Goal: Information Seeking & Learning: Learn about a topic

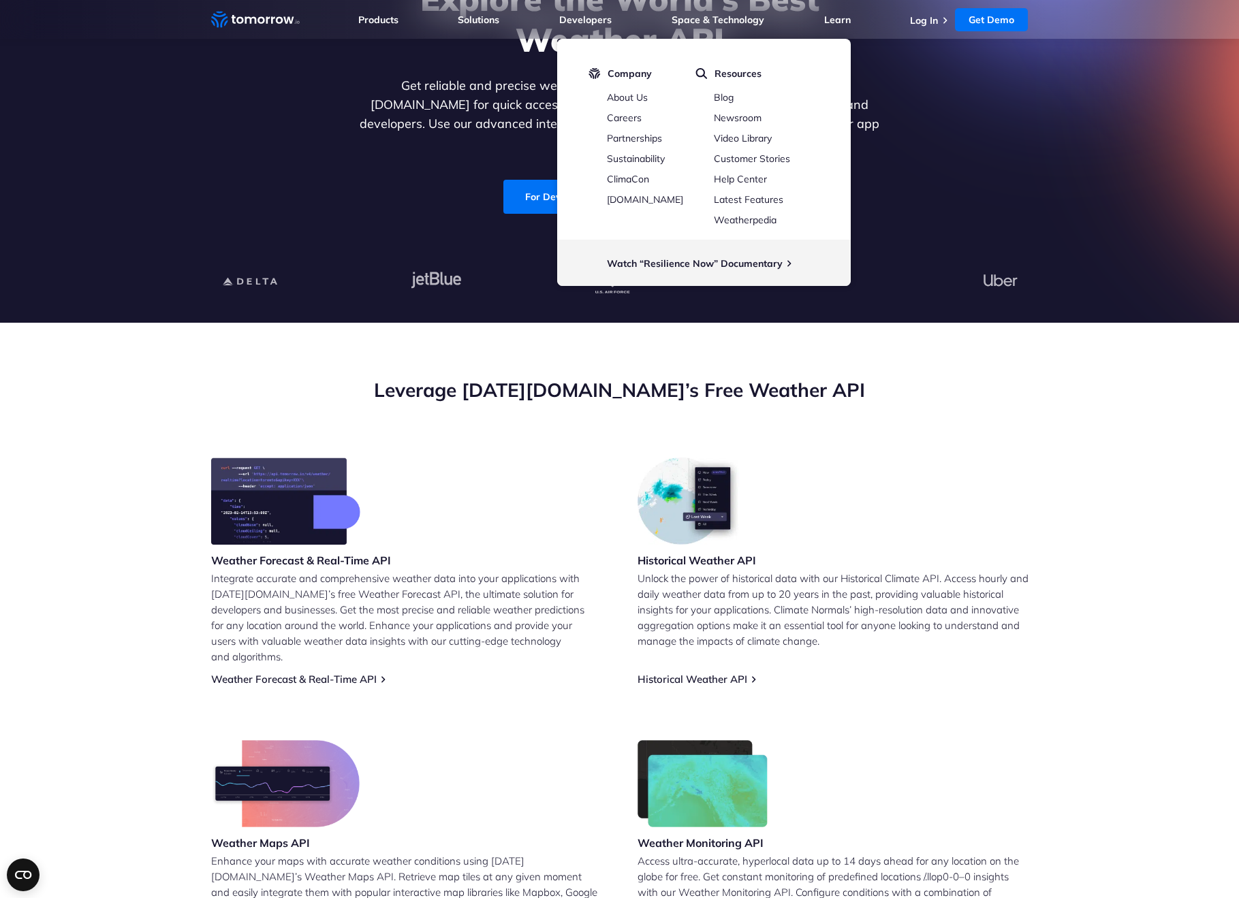
scroll to position [23, 0]
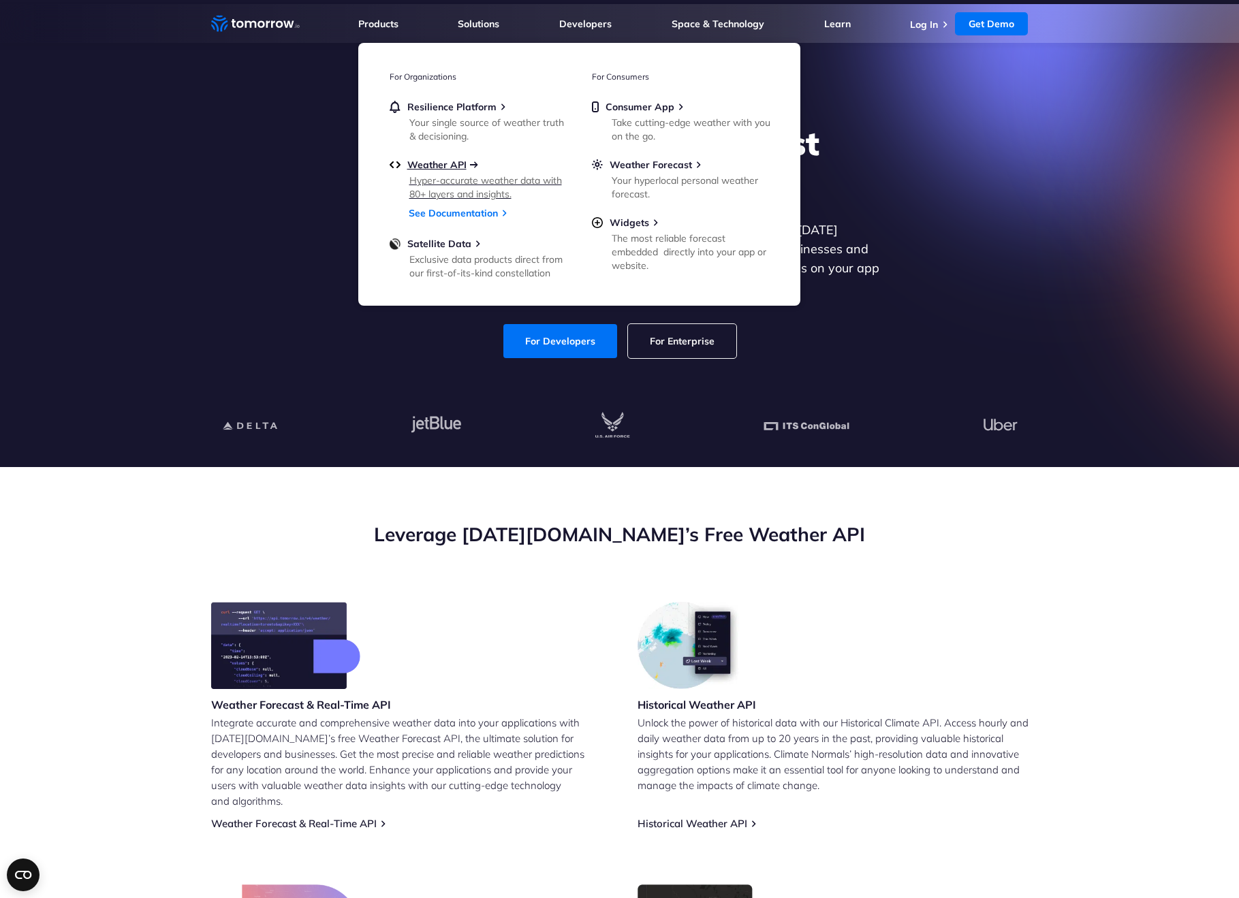
click at [434, 164] on span "Weather API" at bounding box center [436, 165] width 59 height 12
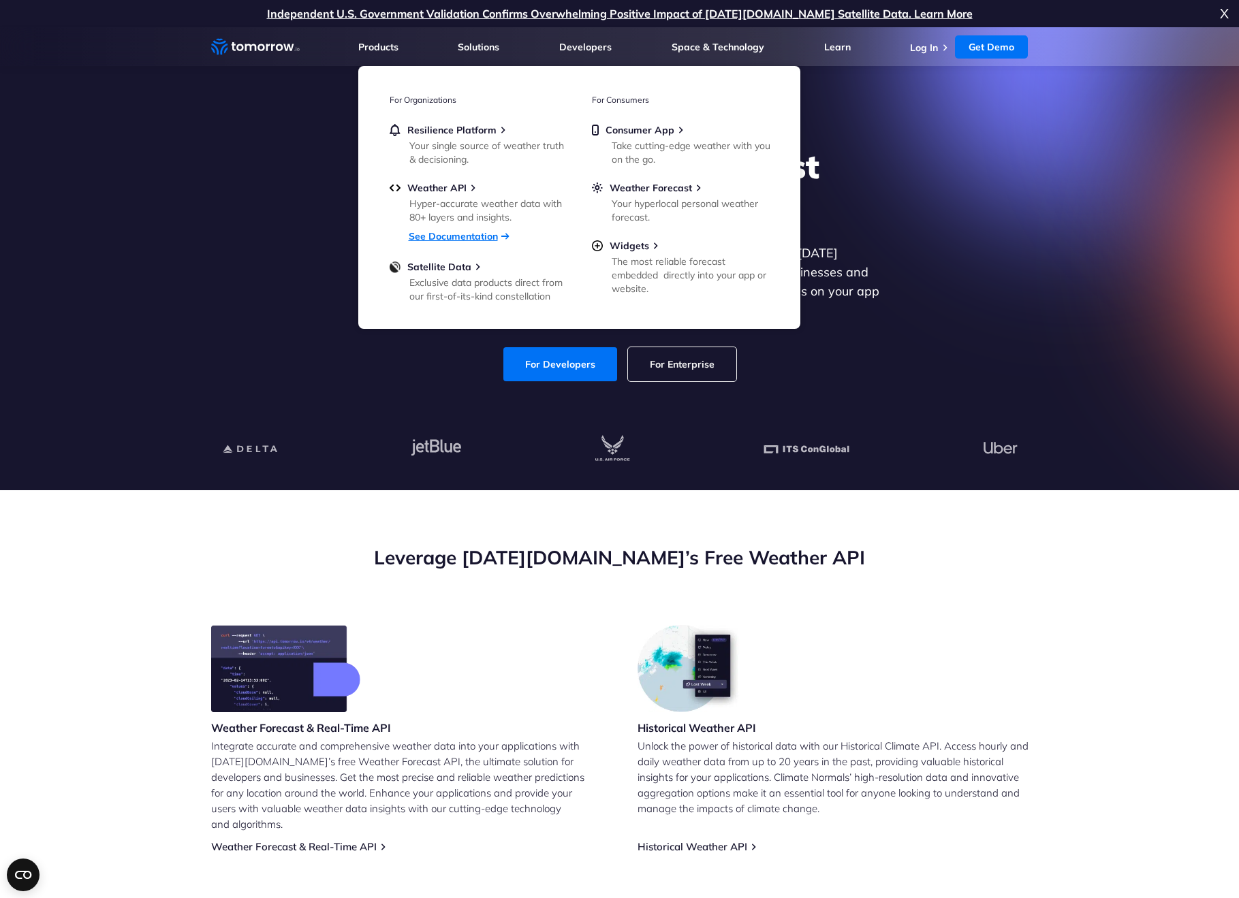
click at [455, 235] on link "See Documentation" at bounding box center [453, 236] width 89 height 12
drag, startPoint x: 461, startPoint y: 276, endPoint x: 511, endPoint y: 235, distance: 64.8
click at [511, 234] on ul "Resilience Platform Your single source of weather truth & decisioning. Weather …" at bounding box center [478, 212] width 177 height 176
click at [451, 193] on span "Weather API" at bounding box center [436, 188] width 59 height 12
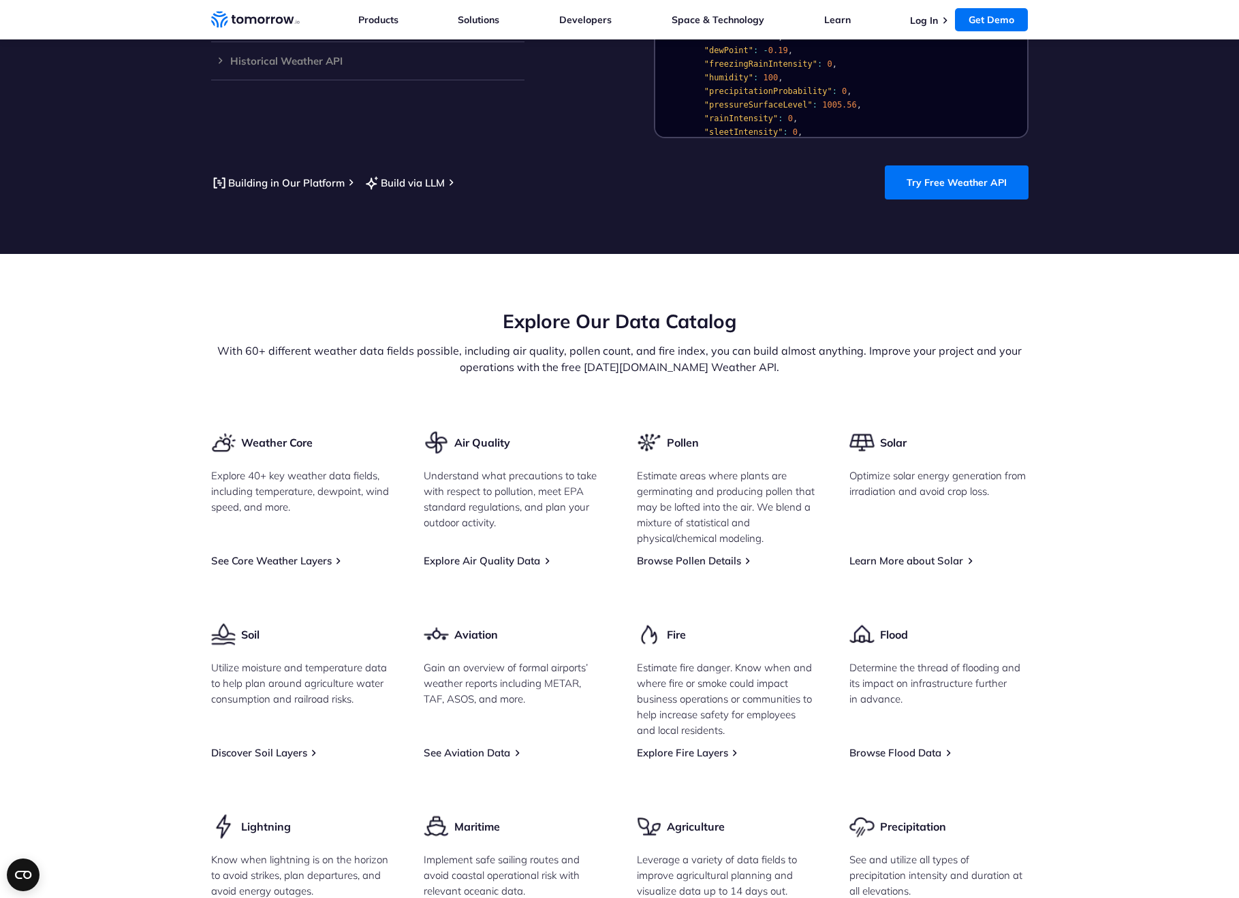
scroll to position [1615, 0]
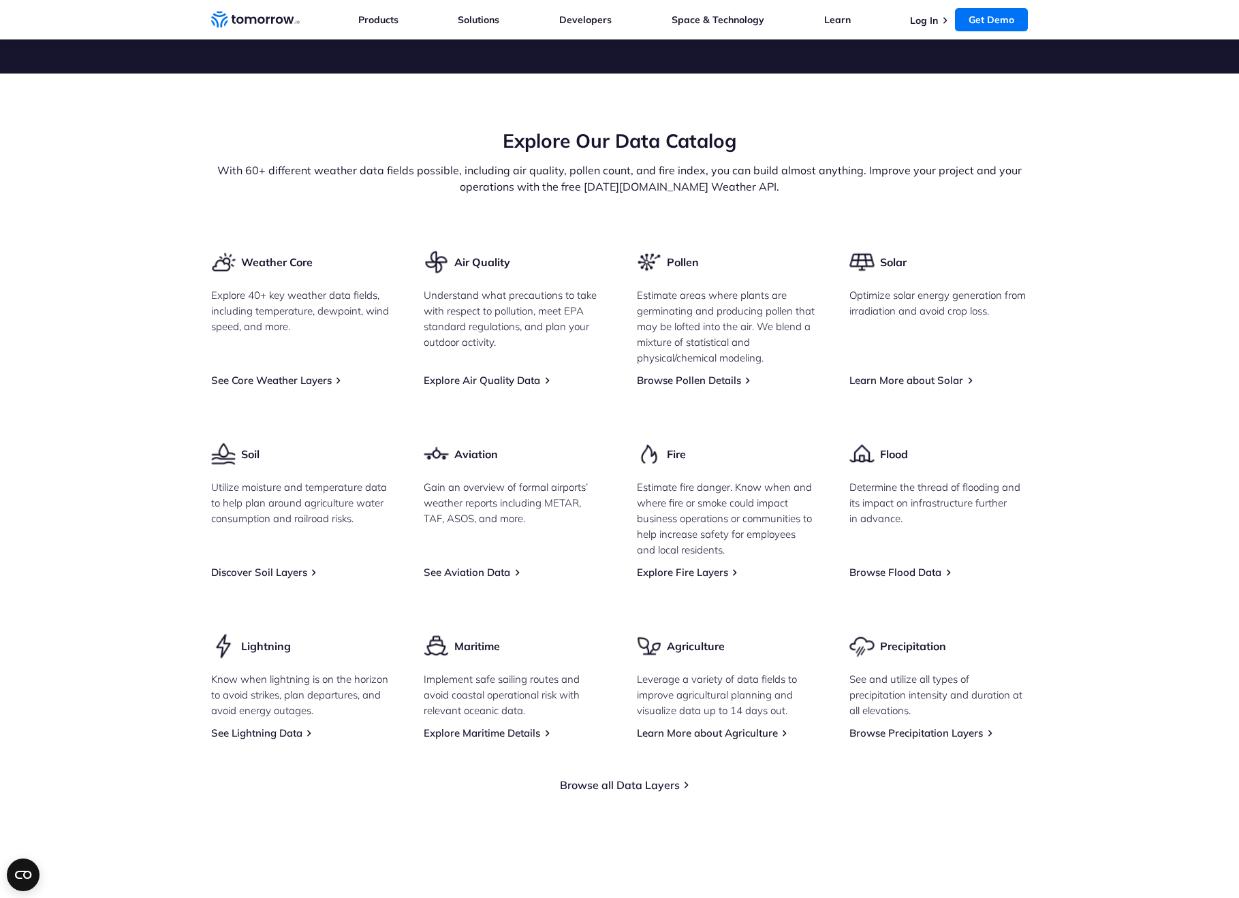
click at [311, 377] on div "Weather Core Explore 40+ key weather data fields, including temperature, dewpoi…" at bounding box center [619, 494] width 817 height 490
click at [319, 374] on link "See Core Weather Layers" at bounding box center [271, 380] width 121 height 13
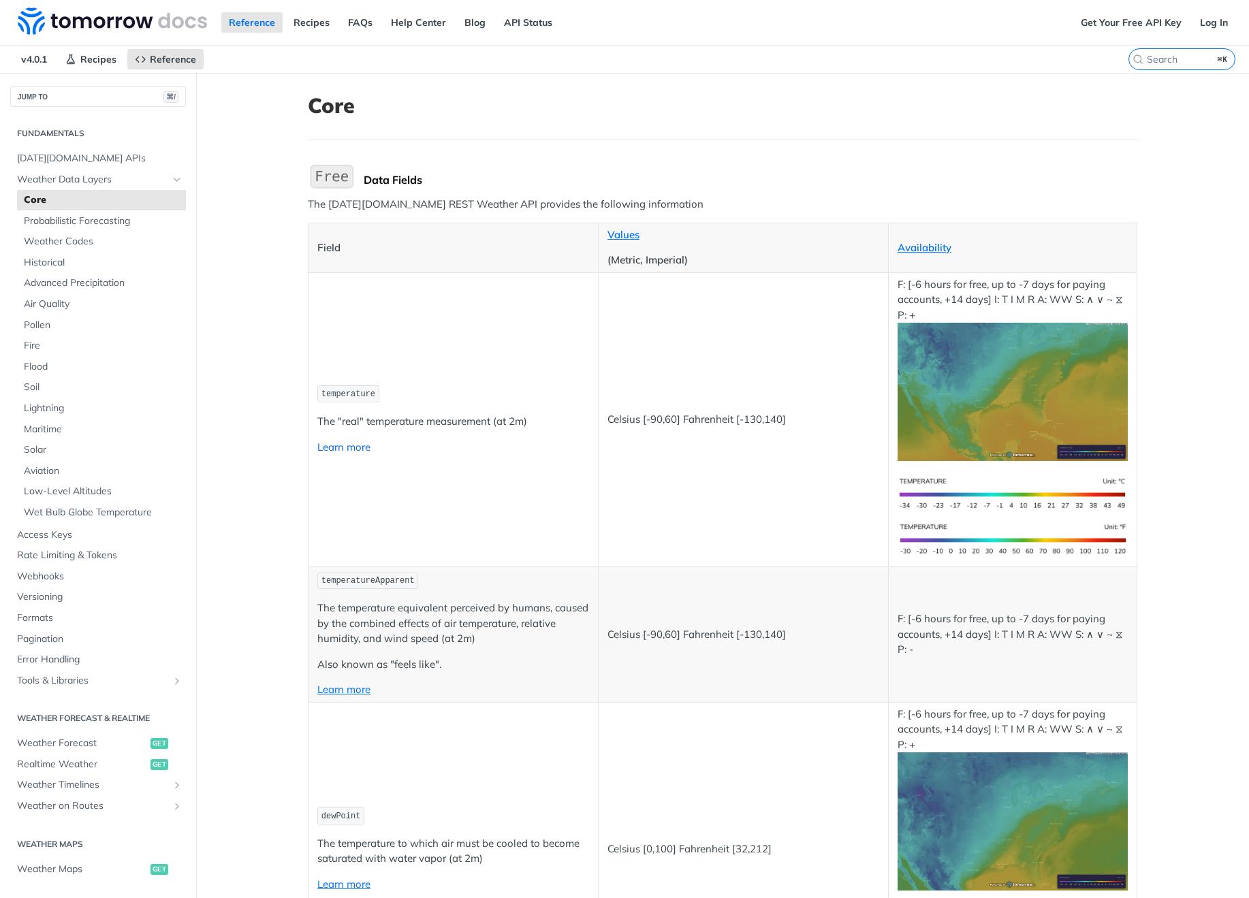
click at [340, 451] on link "Learn more" at bounding box center [343, 447] width 53 height 13
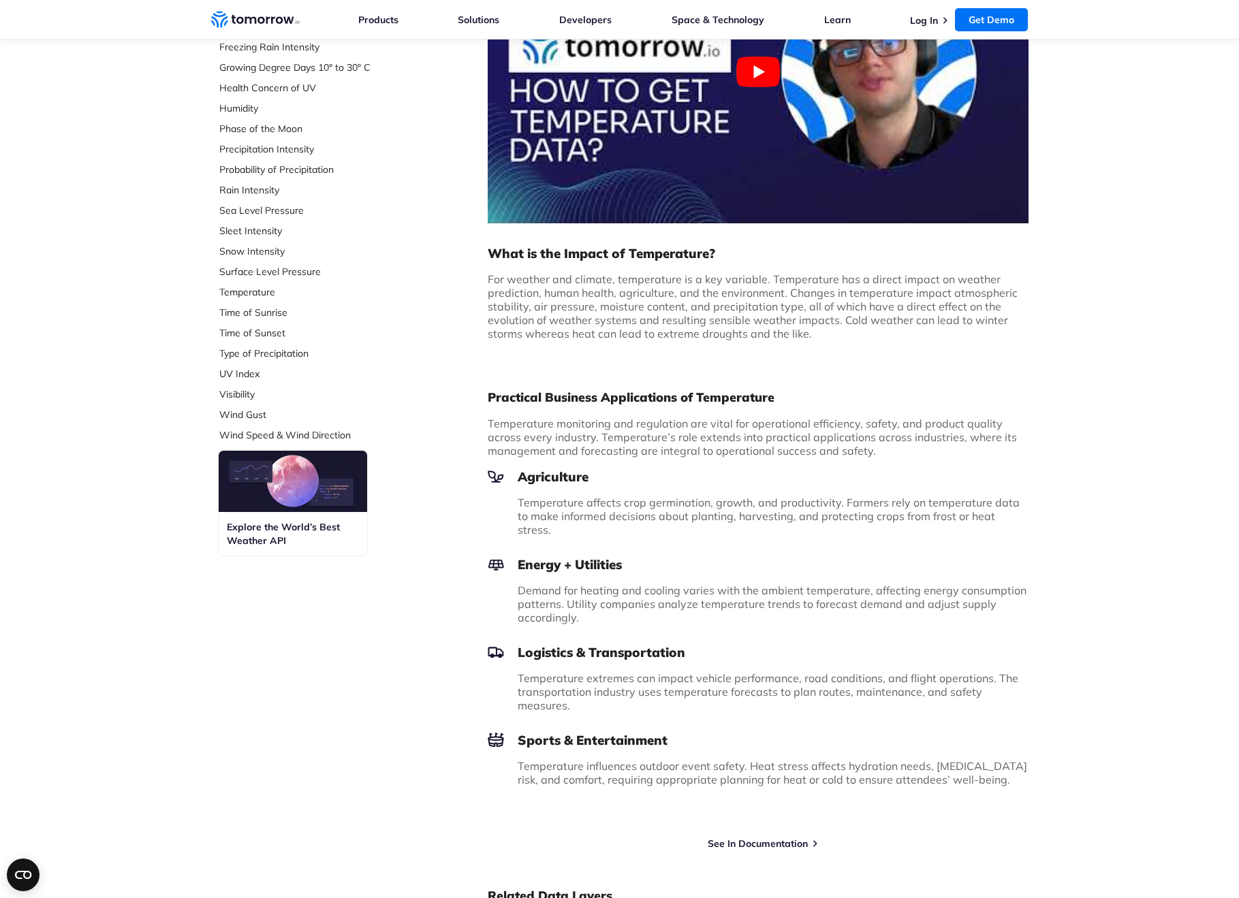
scroll to position [639, 0]
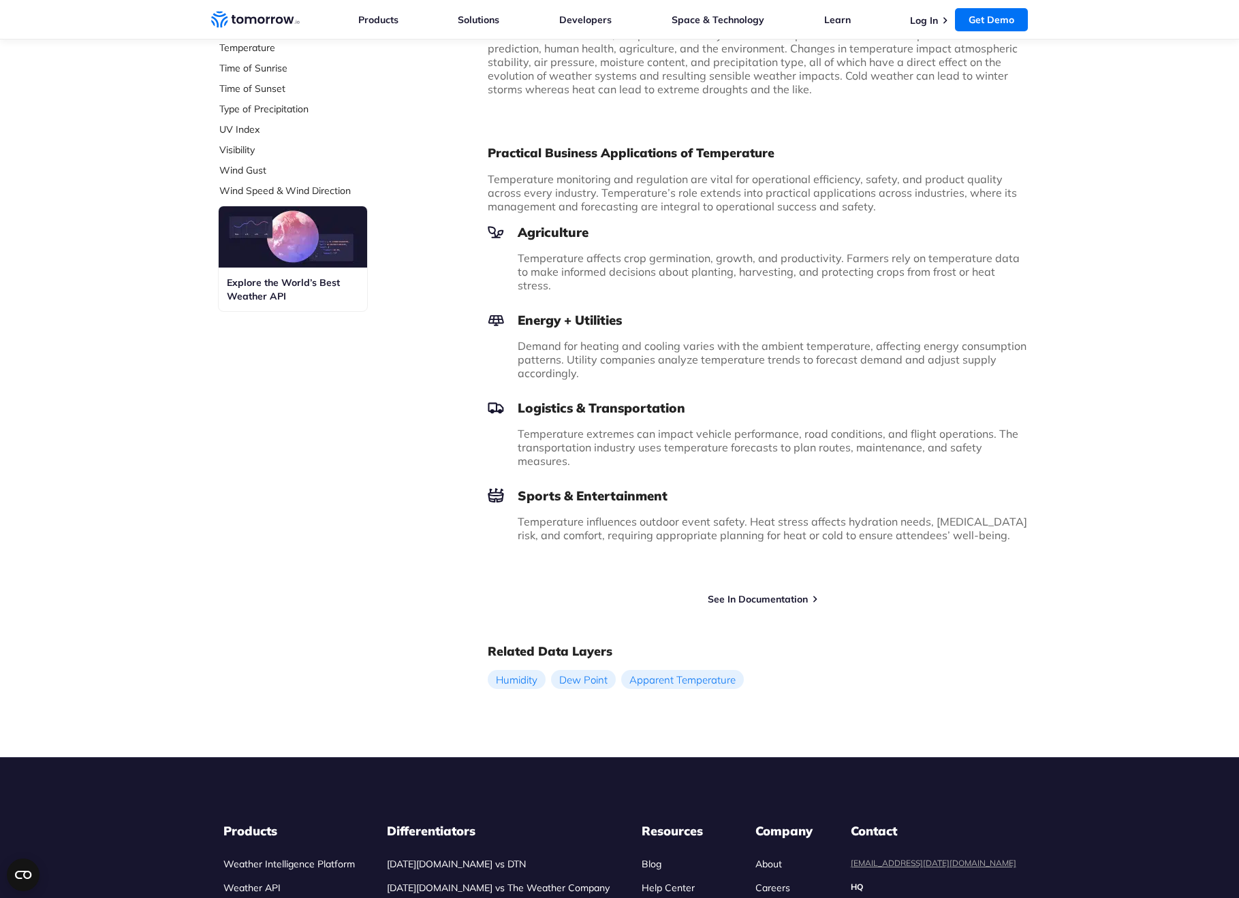
click at [754, 581] on div "Try Free Weather API See In Documentation" at bounding box center [758, 593] width 541 height 25
click at [763, 593] on link "See In Documentation" at bounding box center [758, 599] width 100 height 12
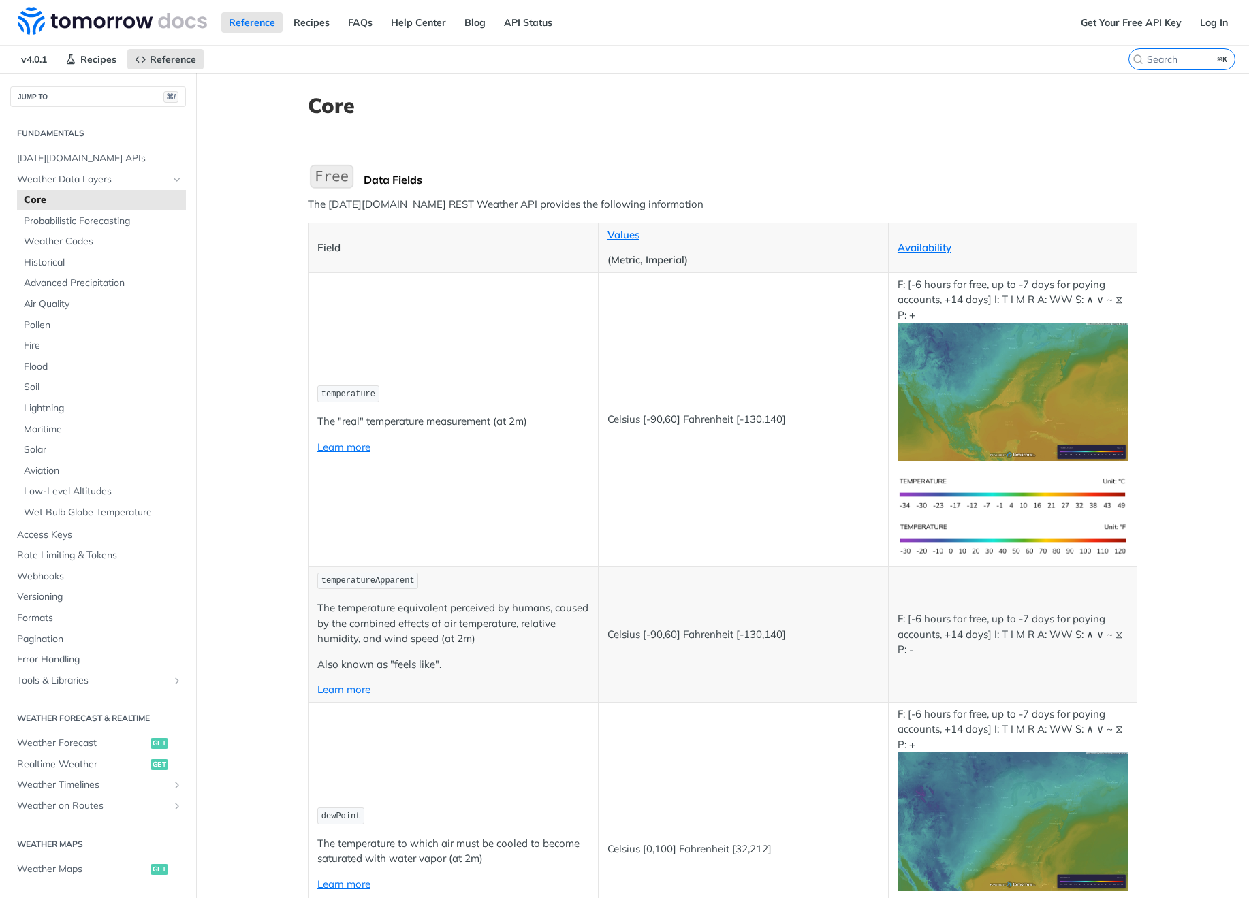
click at [424, 307] on td "temperature The "real" temperature measurement (at 2m) Learn more" at bounding box center [453, 419] width 290 height 294
